Goal: Navigation & Orientation: Go to known website

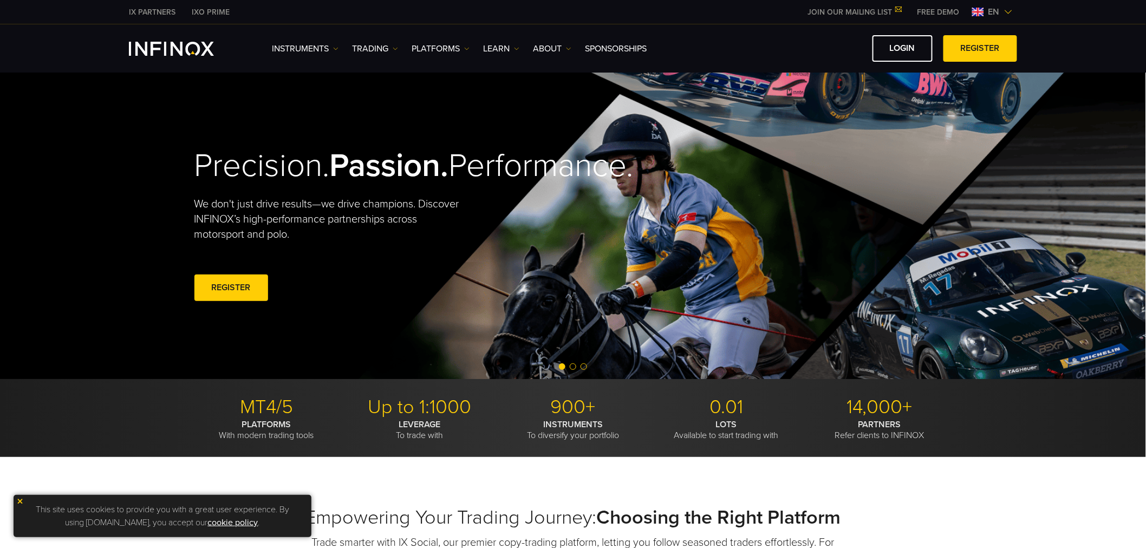
click at [1000, 11] on span "en" at bounding box center [994, 11] width 20 height 13
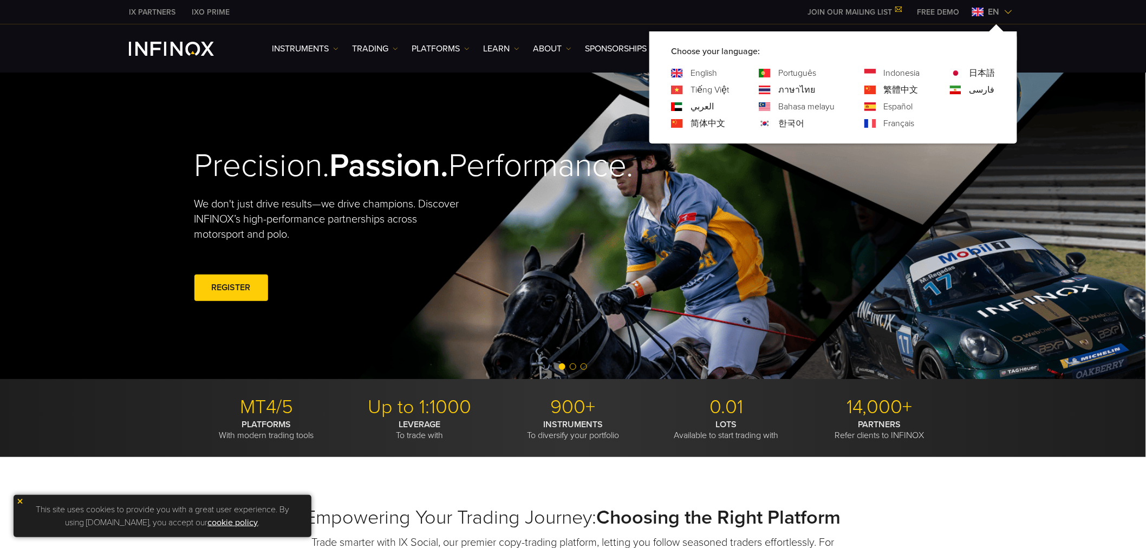
click at [781, 71] on link "Português" at bounding box center [797, 73] width 38 height 13
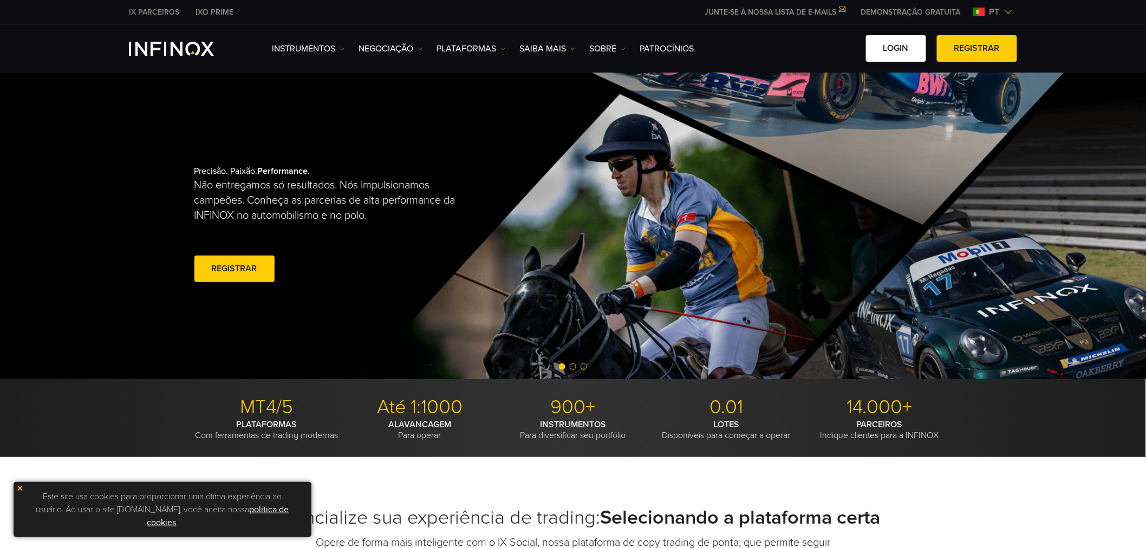
click at [880, 51] on link "Login" at bounding box center [896, 48] width 60 height 27
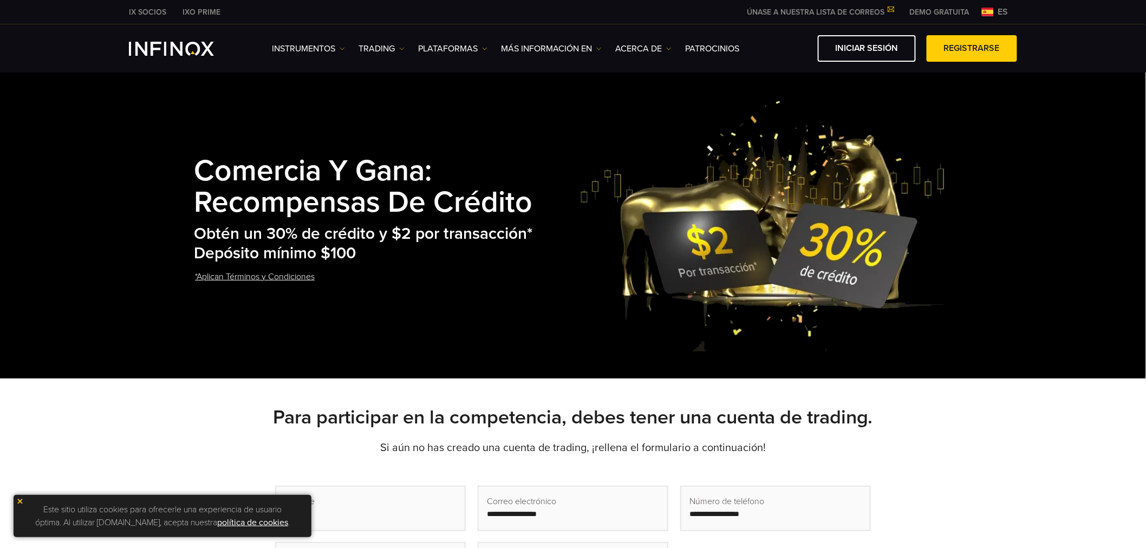
click at [19, 498] on img at bounding box center [20, 502] width 8 height 8
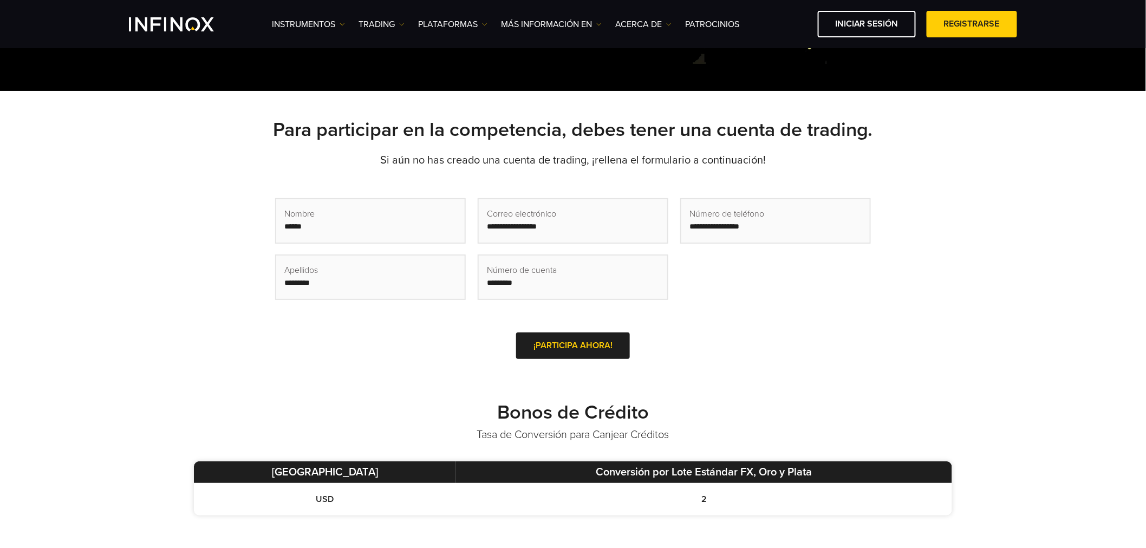
scroll to position [119, 0]
